Goal: Transaction & Acquisition: Obtain resource

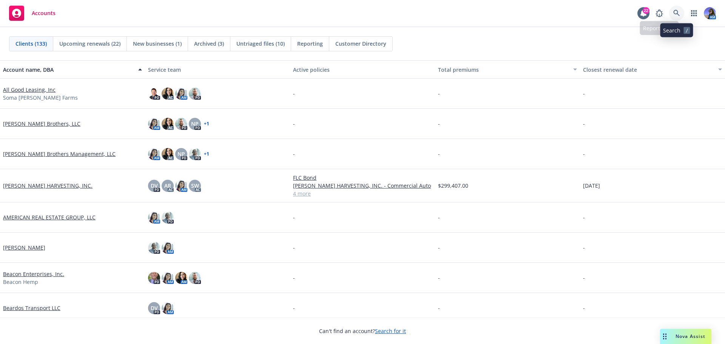
click at [674, 12] on icon at bounding box center [676, 13] width 7 height 7
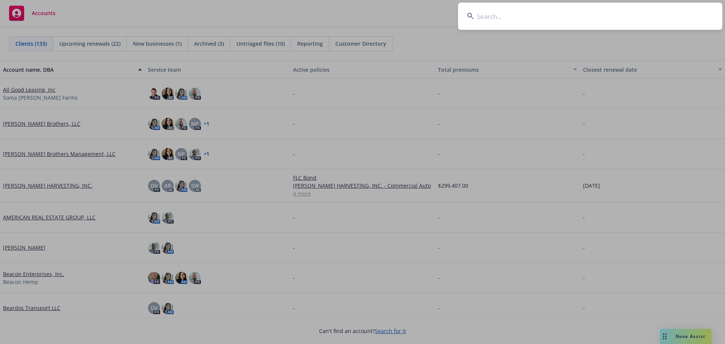
click at [505, 16] on input at bounding box center [590, 16] width 264 height 27
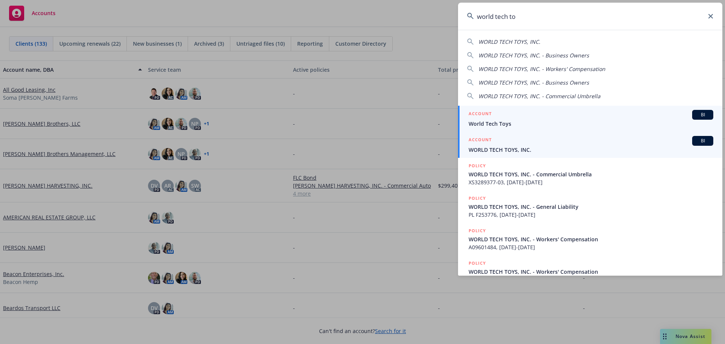
type input "world tech to"
click at [540, 145] on div "ACCOUNT BI" at bounding box center [590, 141] width 245 height 10
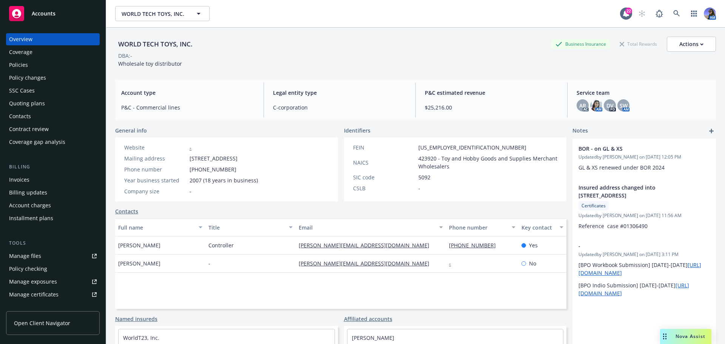
click at [31, 103] on div "Quoting plans" at bounding box center [27, 103] width 36 height 12
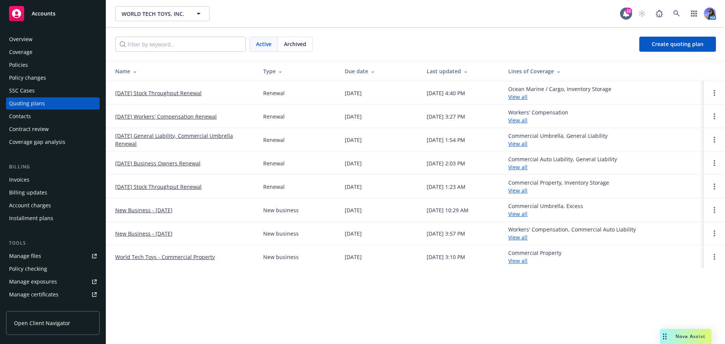
click at [142, 118] on link "11/01/25 Workers' Compensation Renewal" at bounding box center [166, 116] width 102 height 8
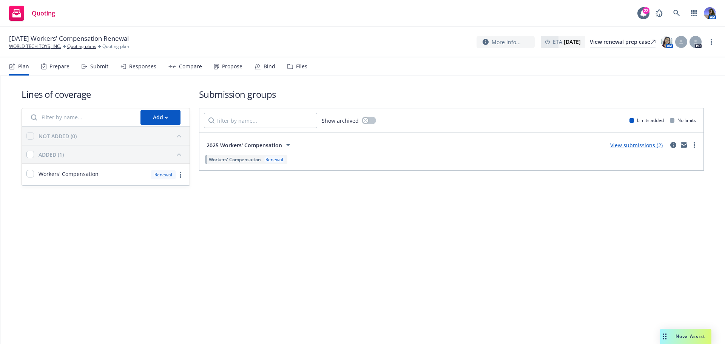
click at [300, 62] on div "Files" at bounding box center [297, 66] width 20 height 18
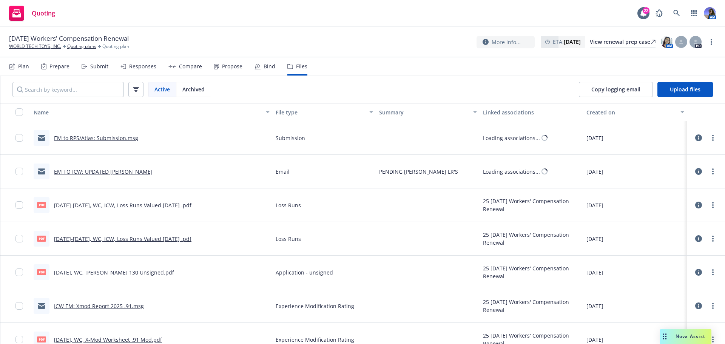
click at [114, 275] on link "11.01.2025, WC, Acord 130 Unsigned.pdf" at bounding box center [114, 272] width 120 height 7
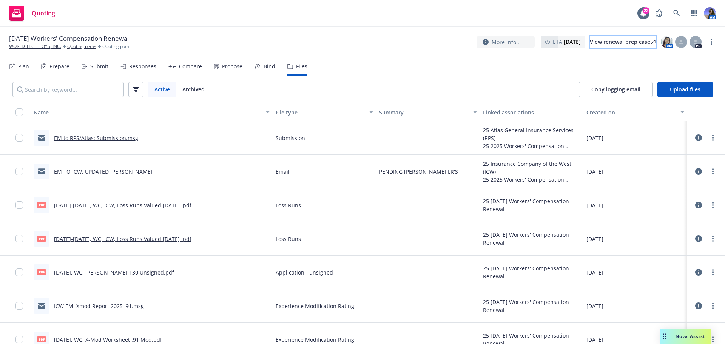
click at [605, 46] on div "View renewal prep case" at bounding box center [623, 41] width 66 height 11
click at [58, 48] on link "WORLD TECH TOYS, INC." at bounding box center [35, 46] width 52 height 7
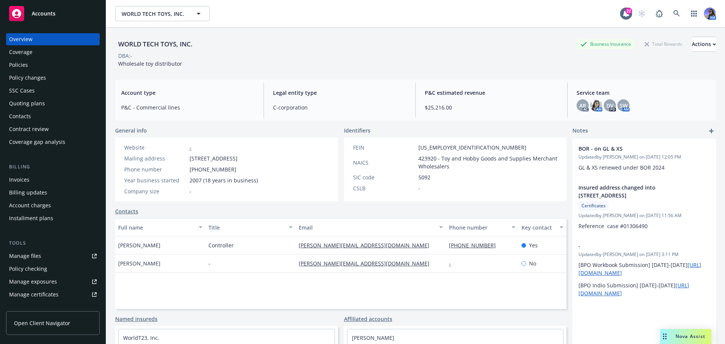
click at [25, 66] on div "Policies" at bounding box center [18, 65] width 19 height 12
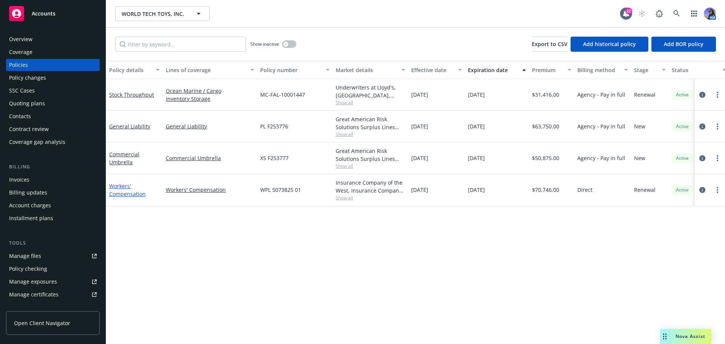
click at [128, 194] on link "Workers' Compensation" at bounding box center [127, 189] width 37 height 15
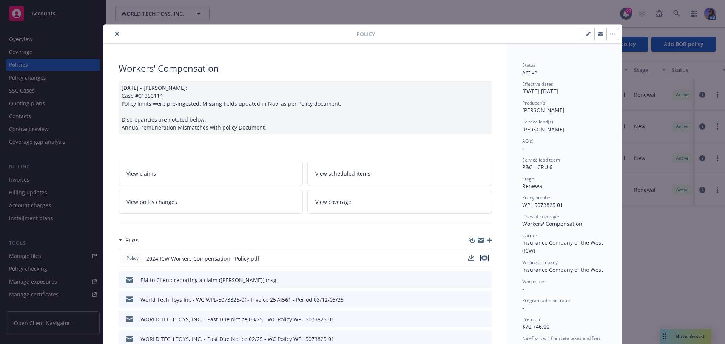
click at [481, 256] on icon "preview file" at bounding box center [484, 257] width 7 height 5
click at [115, 32] on icon "close" at bounding box center [117, 34] width 5 height 5
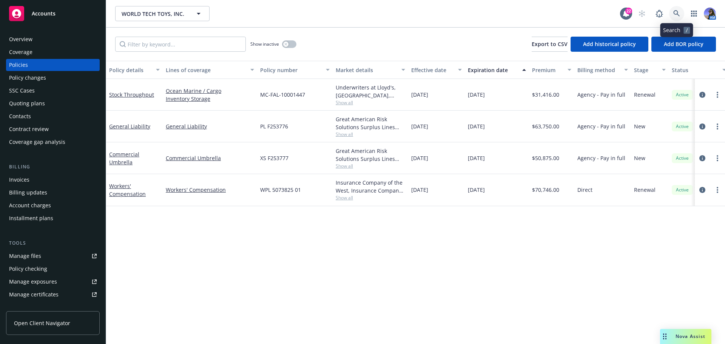
click at [678, 11] on icon at bounding box center [676, 13] width 7 height 7
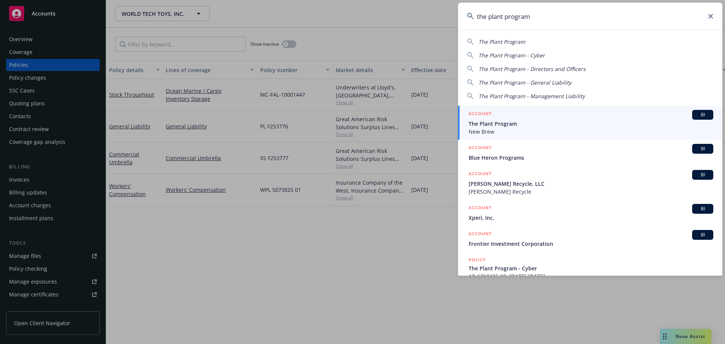
type input "the plant program"
click at [514, 118] on div "ACCOUNT BI" at bounding box center [590, 115] width 245 height 10
